Goal: Task Accomplishment & Management: Use online tool/utility

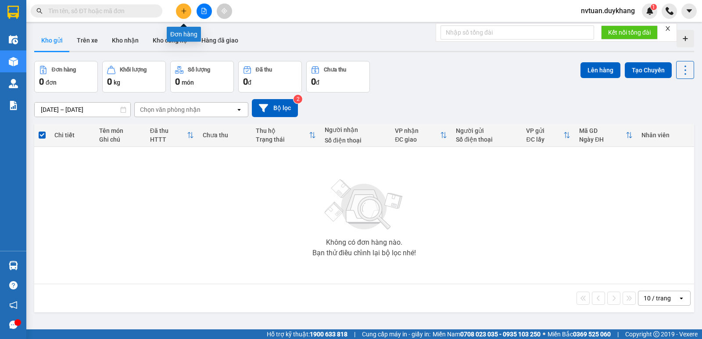
click at [189, 8] on button at bounding box center [183, 11] width 15 height 15
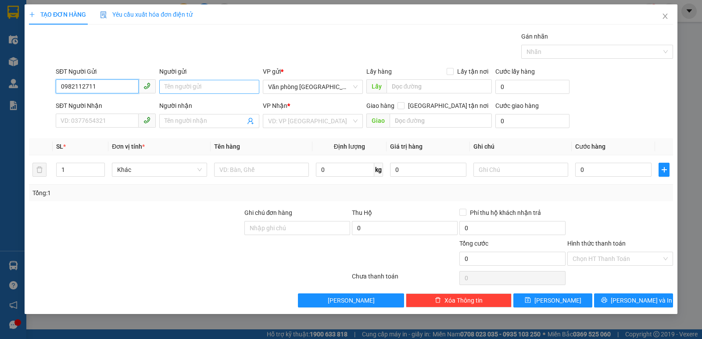
type input "0982112711"
click at [197, 86] on input "Người gửi" at bounding box center [209, 87] width 100 height 14
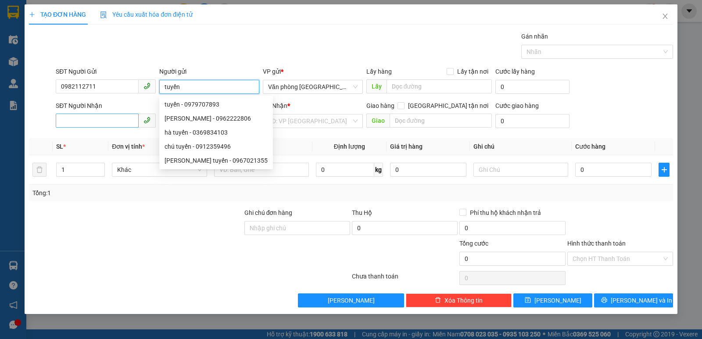
type input "tuyến"
click at [96, 115] on input "SĐT Người Nhận" at bounding box center [97, 121] width 83 height 14
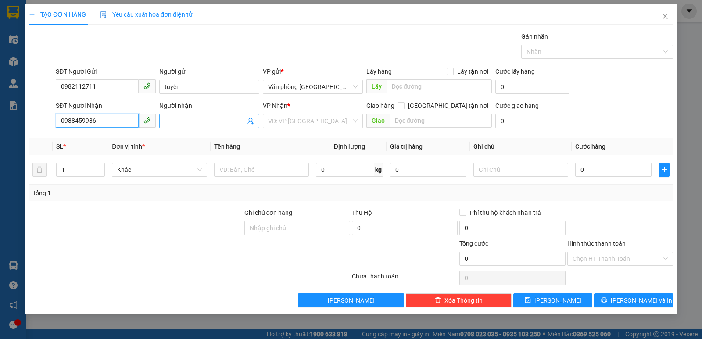
type input "0988459986"
click at [186, 118] on input "Người nhận" at bounding box center [204, 121] width 81 height 10
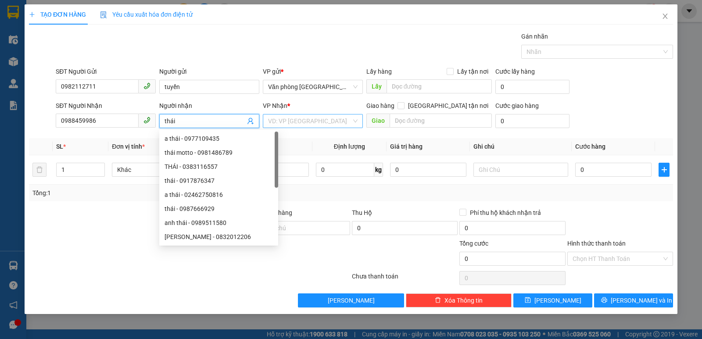
type input "thái"
click at [298, 124] on input "search" at bounding box center [309, 120] width 83 height 13
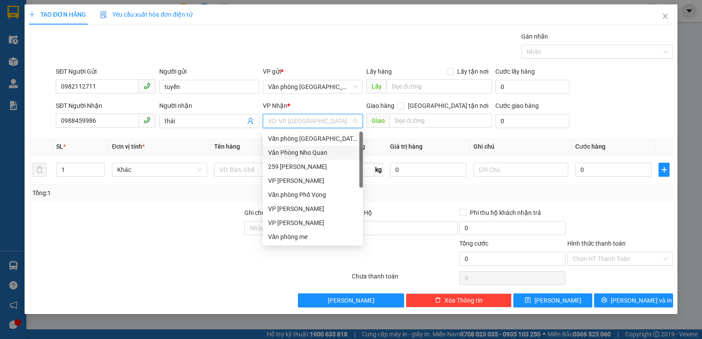
type input "2"
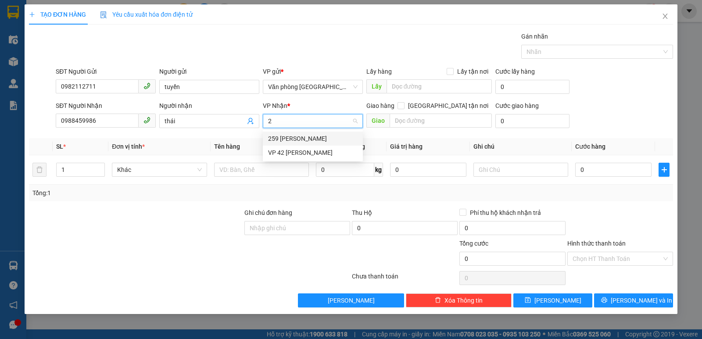
click at [291, 137] on div "259 [PERSON_NAME]" at bounding box center [312, 139] width 89 height 10
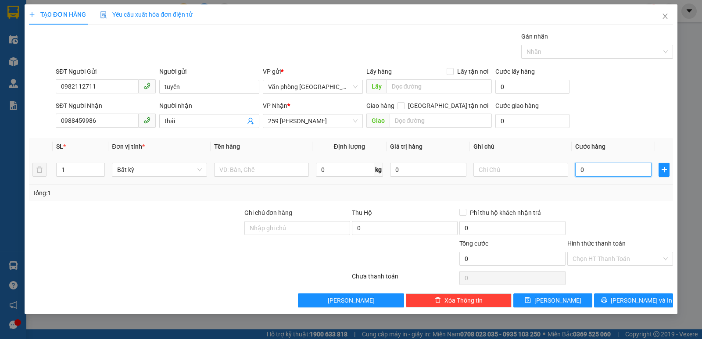
click at [598, 171] on input "0" at bounding box center [613, 170] width 76 height 14
type input "5"
type input "50"
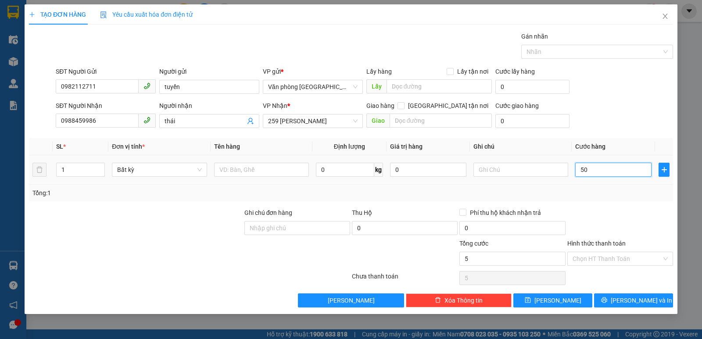
type input "50"
type input "500"
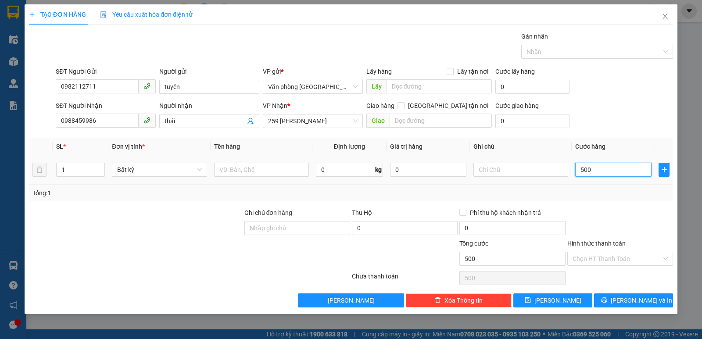
type input "5.000"
type input "50.000"
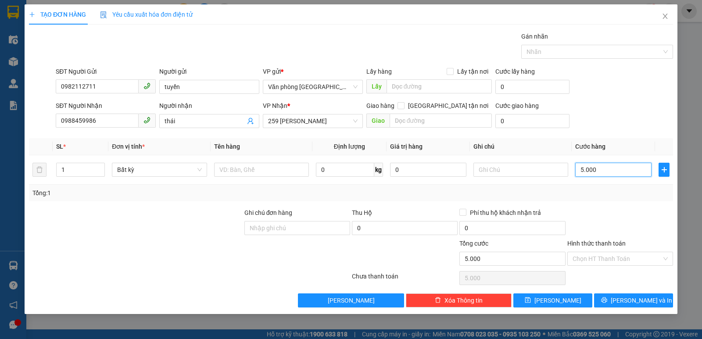
type input "50.000"
drag, startPoint x: 97, startPoint y: 118, endPoint x: 58, endPoint y: 118, distance: 38.6
click at [58, 118] on input "0988459986" at bounding box center [97, 121] width 83 height 14
click at [646, 302] on span "[PERSON_NAME] và In" at bounding box center [640, 301] width 61 height 10
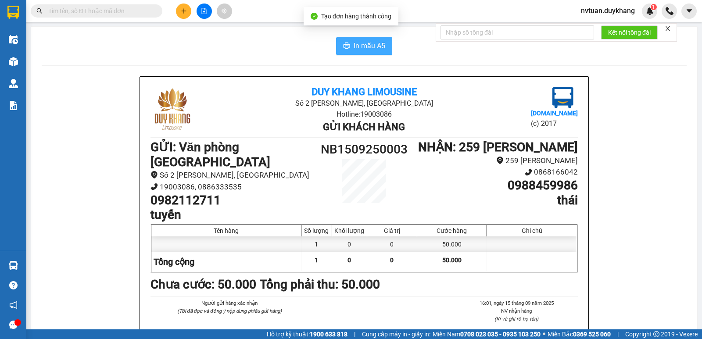
drag, startPoint x: 361, startPoint y: 48, endPoint x: 351, endPoint y: 64, distance: 19.0
click at [361, 47] on span "In mẫu A5" at bounding box center [369, 45] width 32 height 11
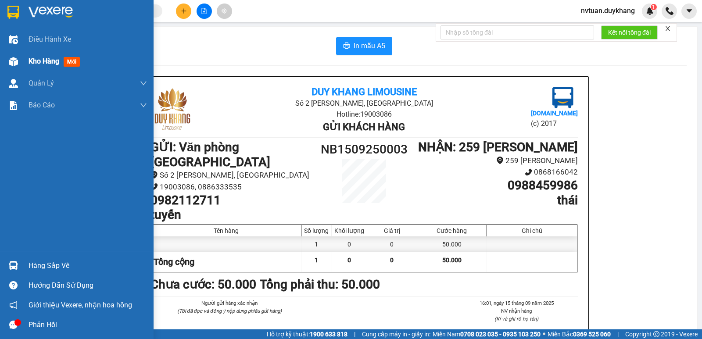
click at [43, 63] on span "Kho hàng" at bounding box center [43, 61] width 31 height 8
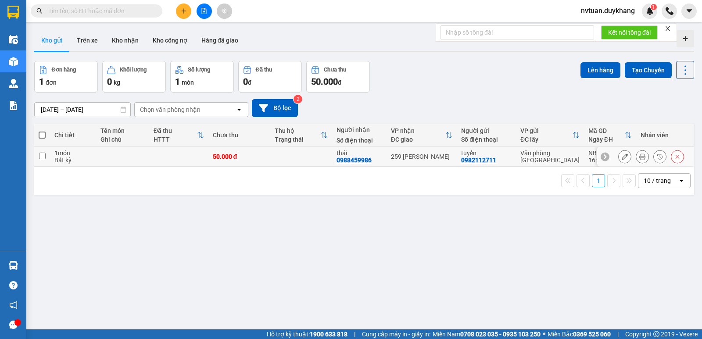
click at [44, 157] on input "checkbox" at bounding box center [42, 156] width 7 height 7
checkbox input "true"
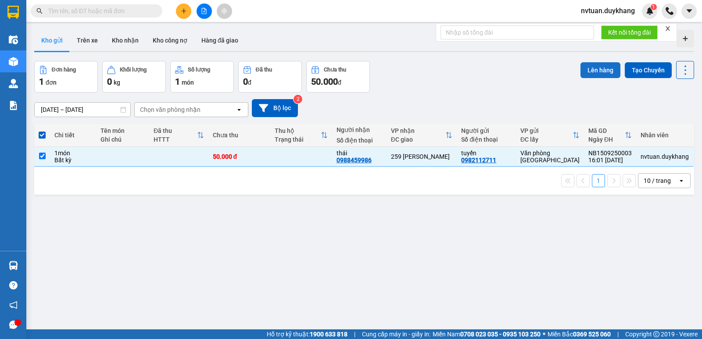
click at [593, 71] on button "Lên hàng" at bounding box center [600, 70] width 40 height 16
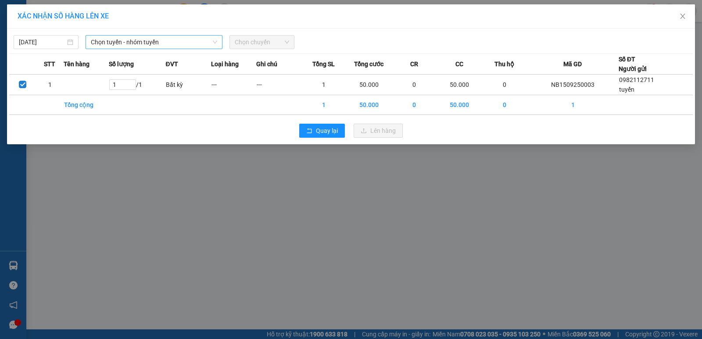
click at [121, 41] on span "Chọn tuyến - nhóm tuyến" at bounding box center [154, 42] width 126 height 13
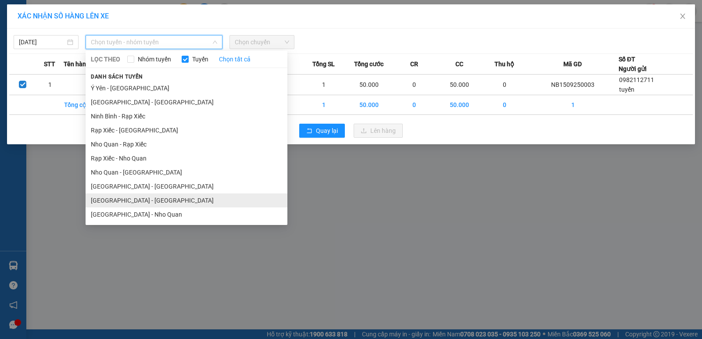
click at [127, 200] on li "[GEOGRAPHIC_DATA] - [GEOGRAPHIC_DATA]" at bounding box center [186, 200] width 202 height 14
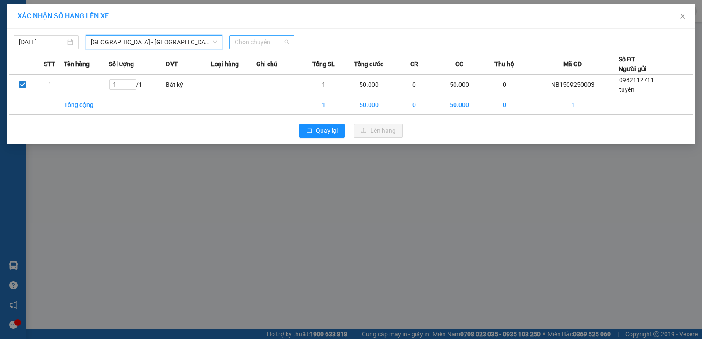
click at [269, 46] on span "Chọn chuyến" at bounding box center [262, 42] width 54 height 13
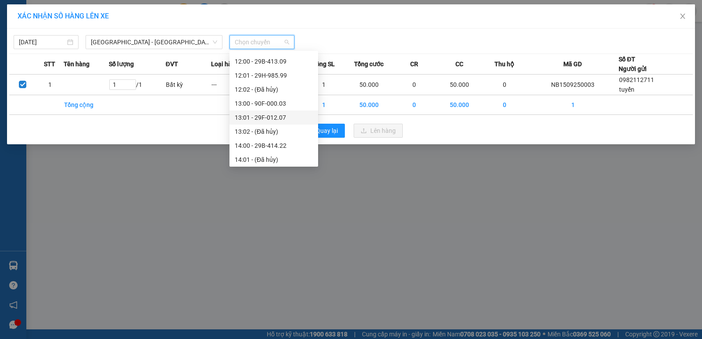
scroll to position [438, 0]
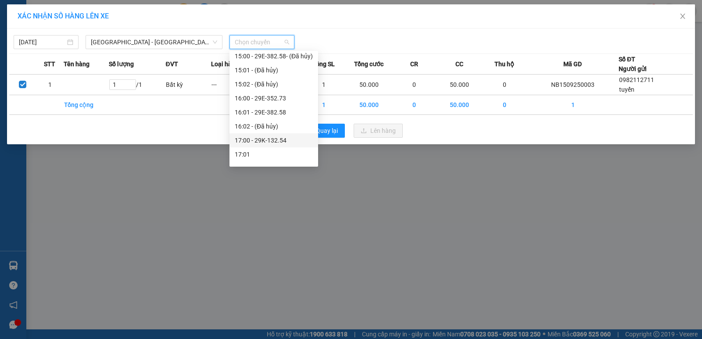
click at [277, 141] on div "17:00 - 29K-132.54" at bounding box center [274, 140] width 78 height 10
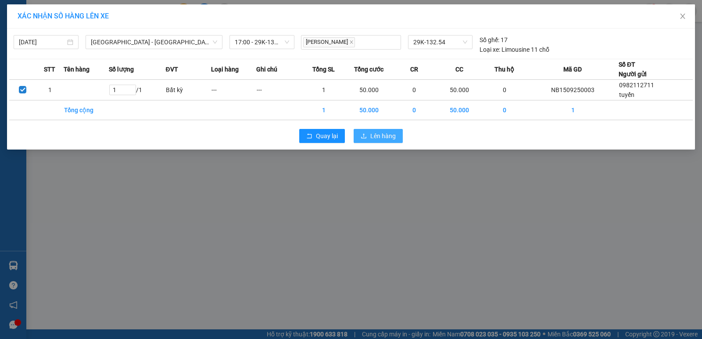
click at [384, 135] on span "Lên hàng" at bounding box center [382, 136] width 25 height 10
